Goal: Information Seeking & Learning: Learn about a topic

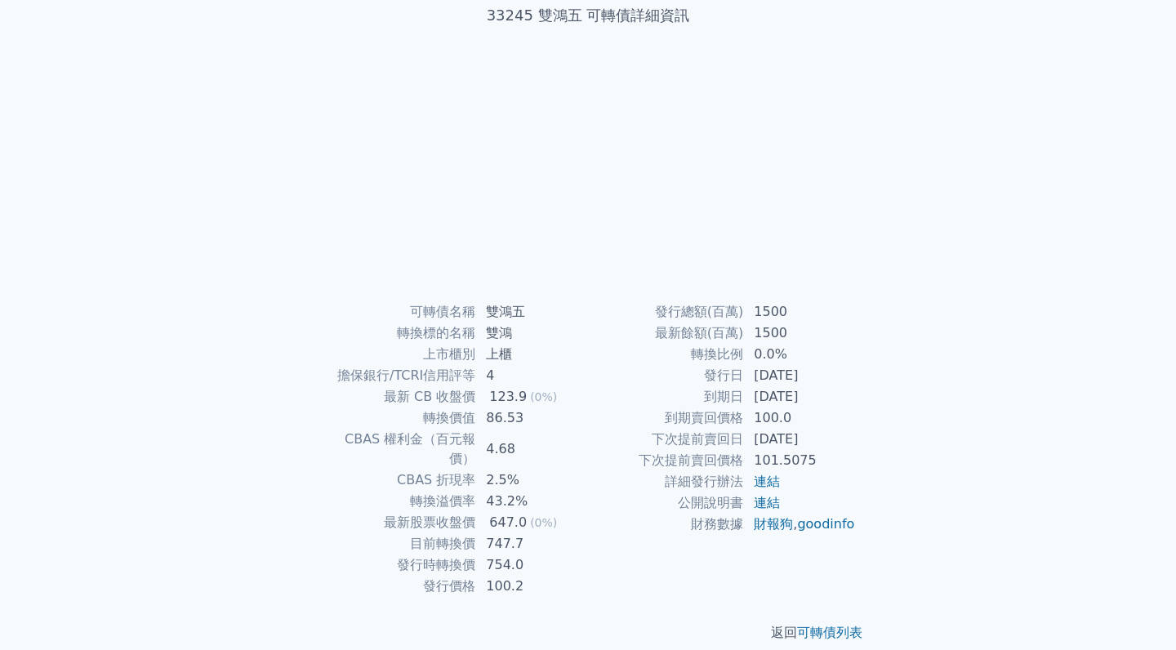
scroll to position [106, 0]
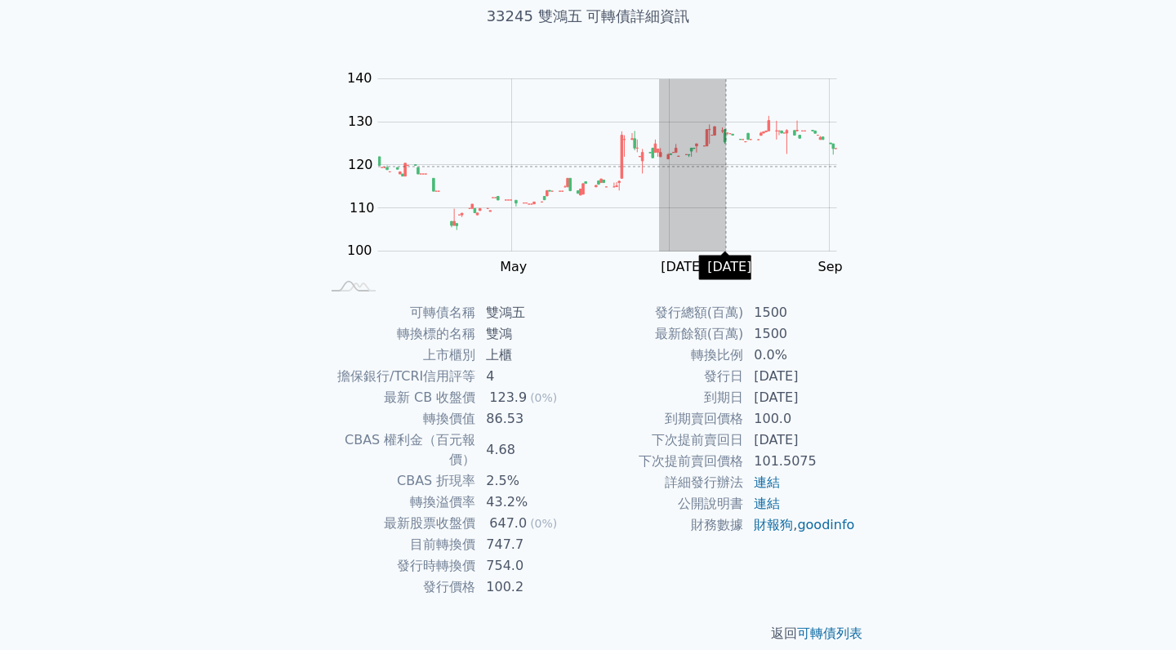
click at [726, 167] on g "Zoom Out" at bounding box center [608, 165] width 460 height 173
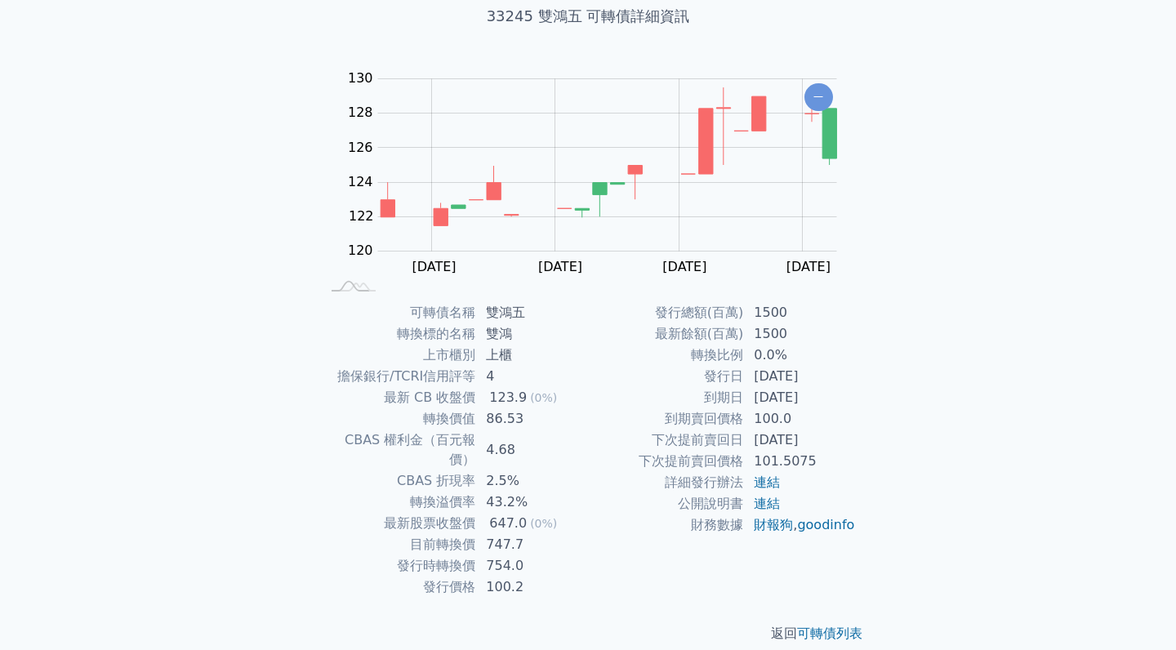
click at [877, 163] on div "可轉債列表 › 33245 雙鴻五 33245 雙鴻五 可轉債詳細資訊 Zoom Out 100 90 95 132 130 128 126 120 124 …" at bounding box center [587, 301] width 627 height 736
click at [796, 104] on rect "Chart" at bounding box center [607, 165] width 459 height 172
click at [819, 100] on icon "Chart" at bounding box center [818, 97] width 29 height 28
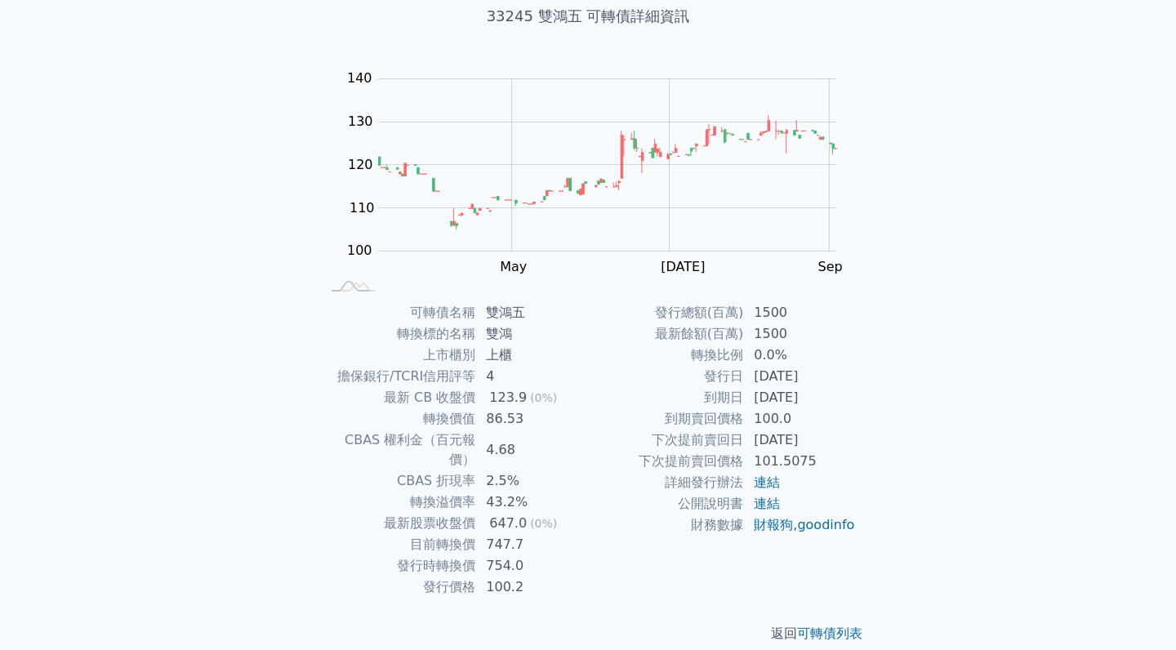
click at [898, 140] on div "可轉債列表 › 33245 雙鴻五 33245 雙鴻五 可轉債詳細資訊 Zoom Out 100 90 95 132 130 128 150 120 140 …" at bounding box center [587, 301] width 627 height 736
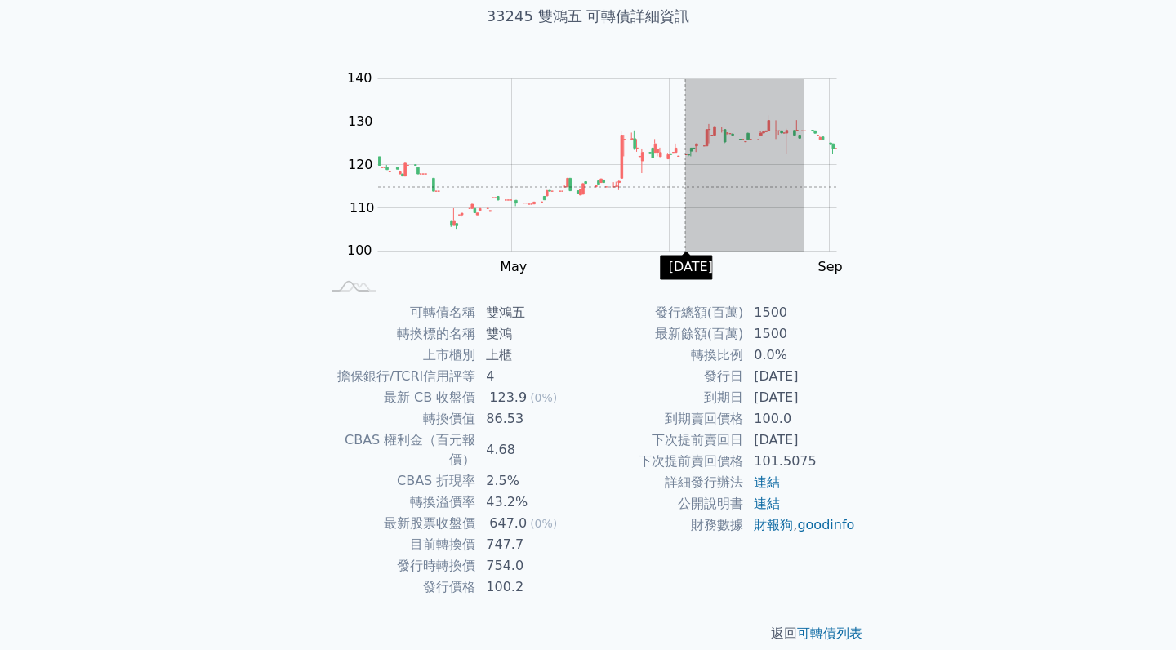
click at [684, 187] on g "Zoom Out" at bounding box center [608, 165] width 460 height 173
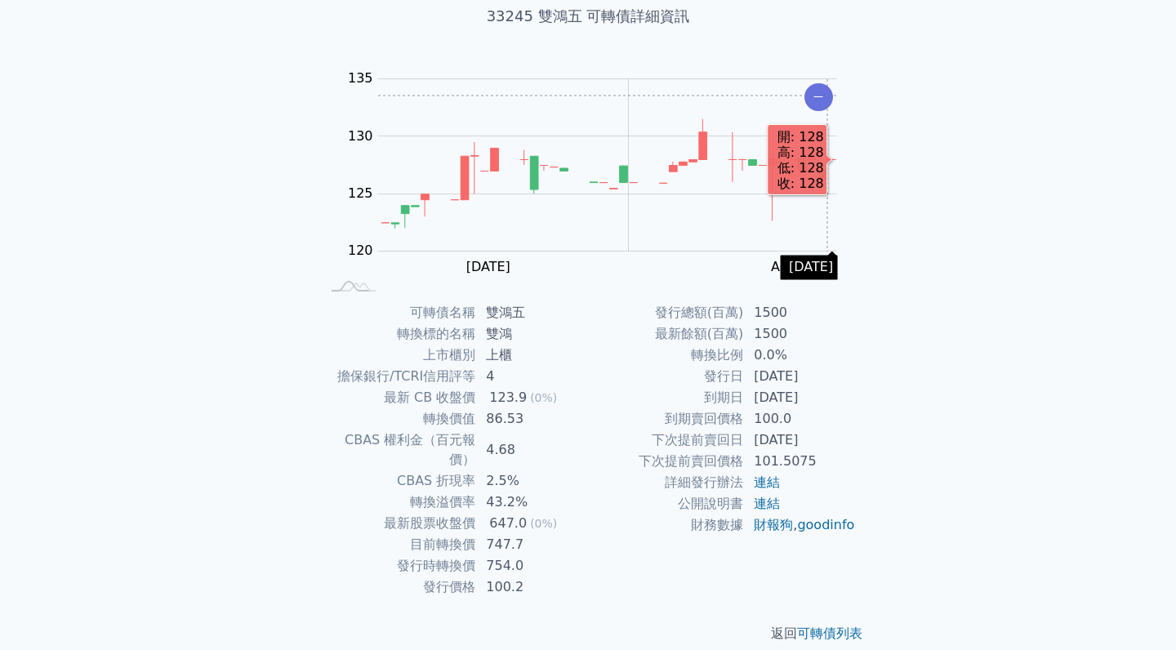
click at [827, 96] on icon "Chart" at bounding box center [818, 97] width 29 height 28
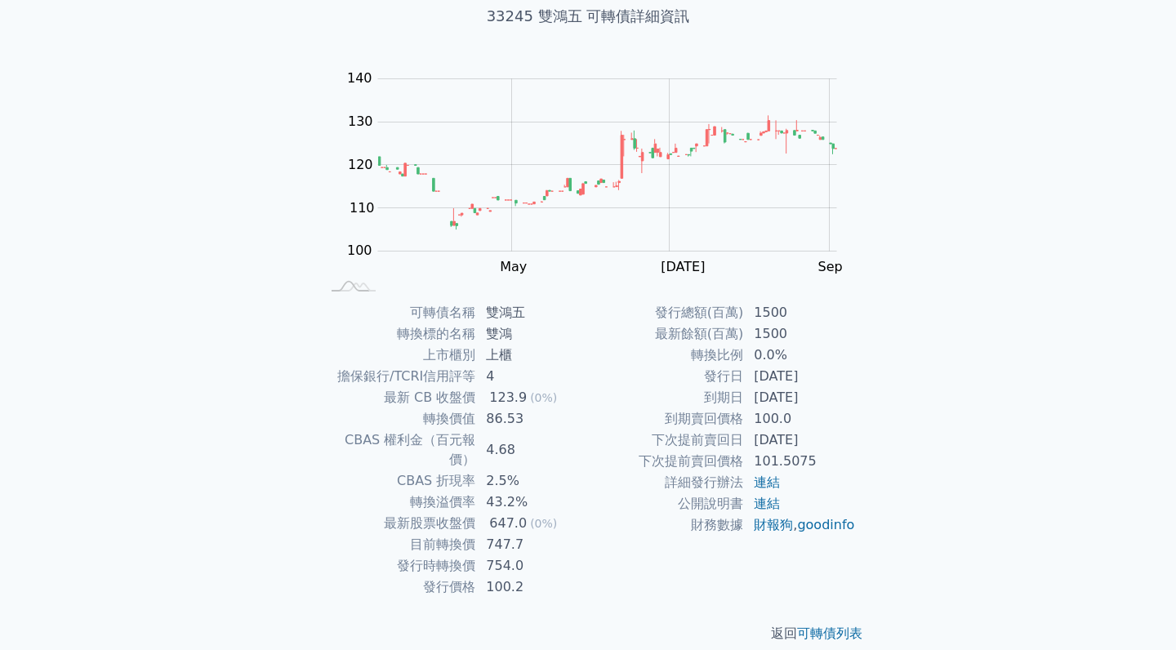
click at [1005, 176] on div "可轉債列表 財務數據 可轉債列表 財務數據 登入／註冊 登入／註冊 可轉債列表 › 33245 雙鴻五 33245 雙鴻五 可轉債詳細資訊 Zoom Out …" at bounding box center [588, 282] width 1176 height 776
click at [612, 389] on td "到期日" at bounding box center [666, 397] width 156 height 21
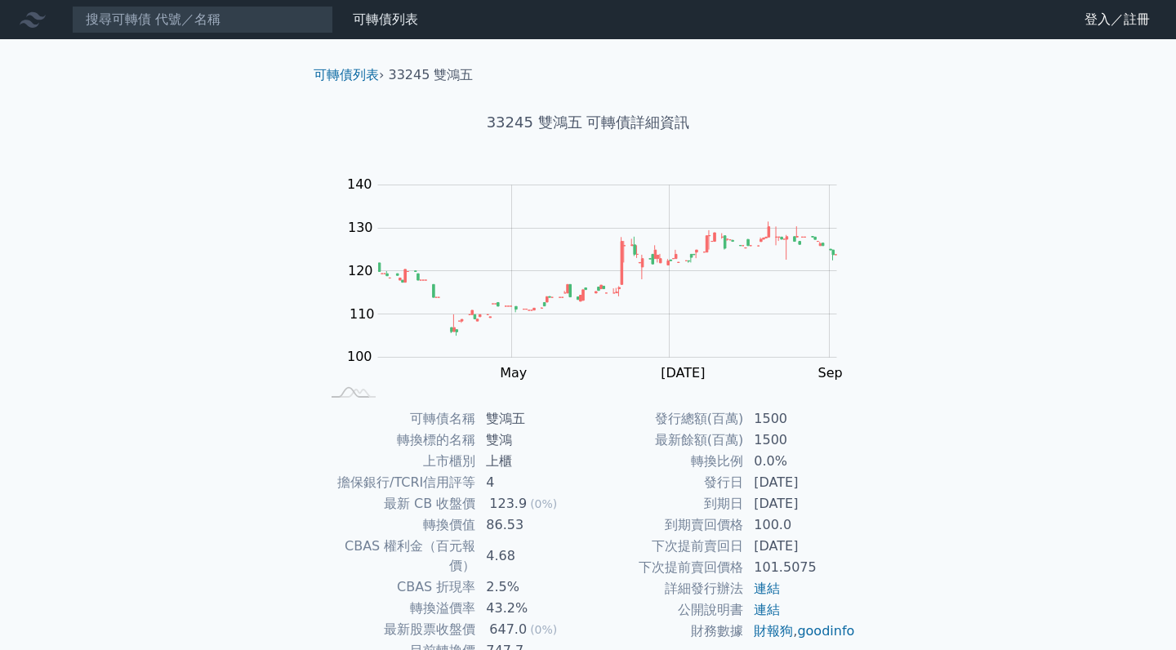
scroll to position [0, 0]
click at [289, 32] on input at bounding box center [202, 20] width 261 height 28
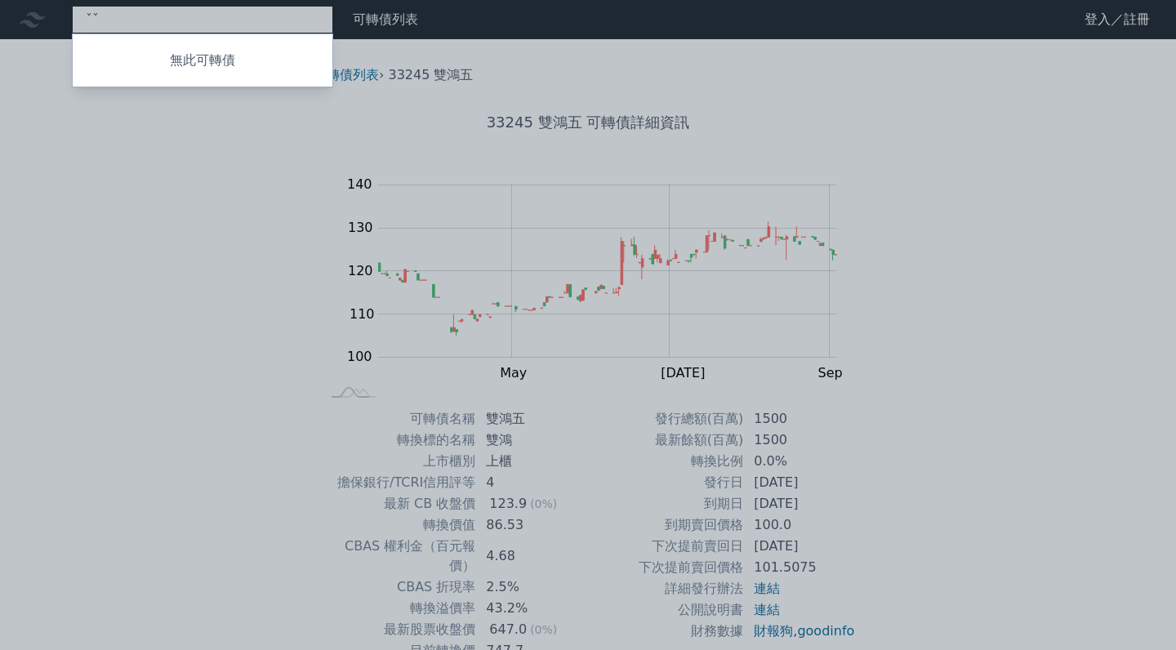
type input "ˇ"
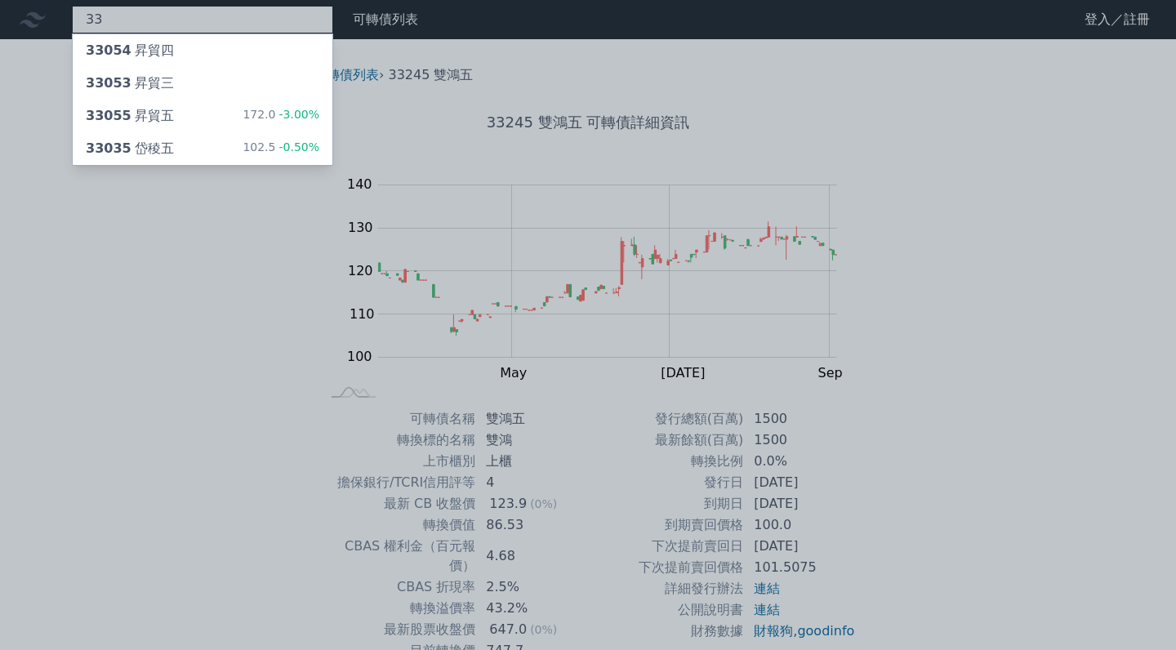
type input "3"
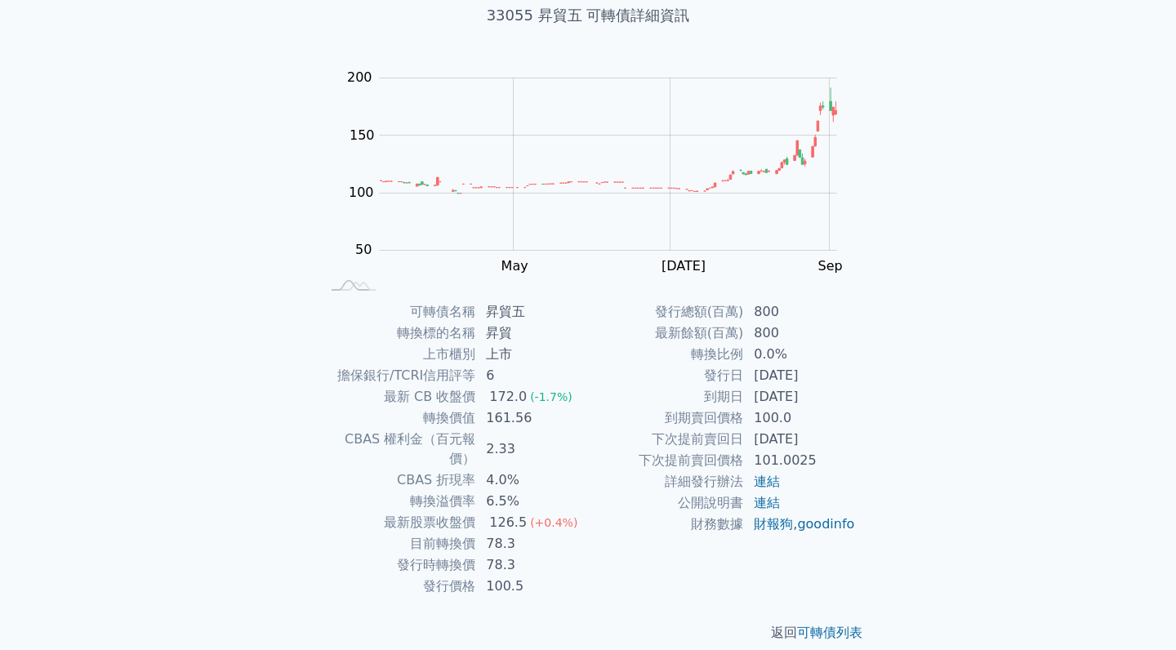
scroll to position [106, 0]
click at [772, 488] on link "連結" at bounding box center [767, 482] width 26 height 16
